Goal: Task Accomplishment & Management: Manage account settings

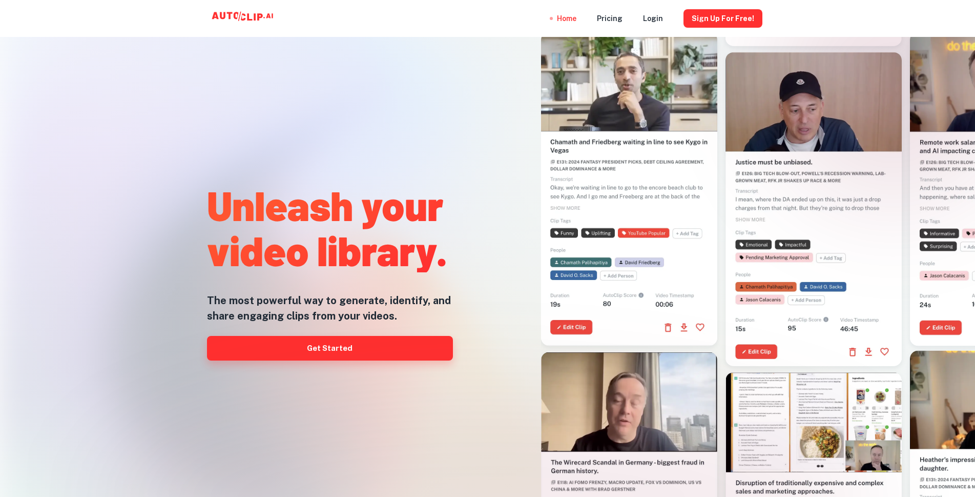
click at [377, 342] on link "Get Started" at bounding box center [330, 348] width 246 height 25
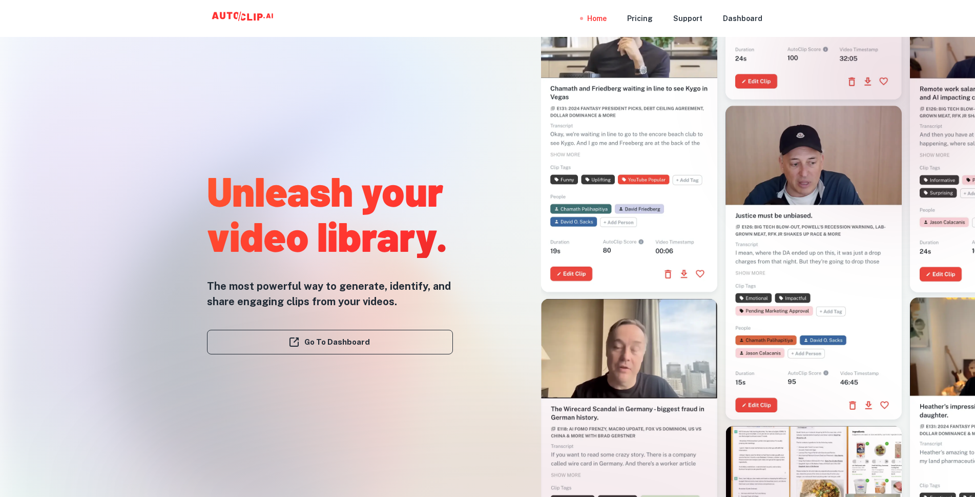
click at [236, 3] on div "Home Pricing Support Dashboard" at bounding box center [487, 18] width 615 height 37
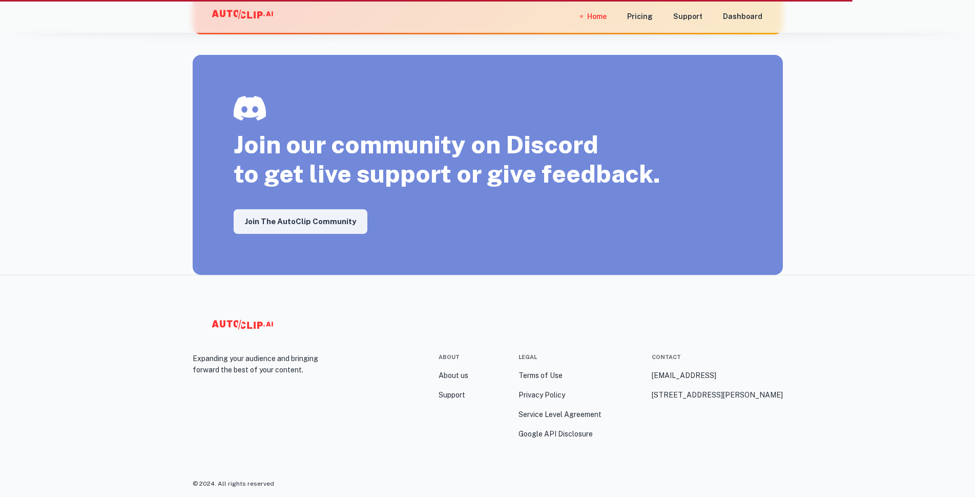
scroll to position [1759, 0]
